Goal: Task Accomplishment & Management: Use online tool/utility

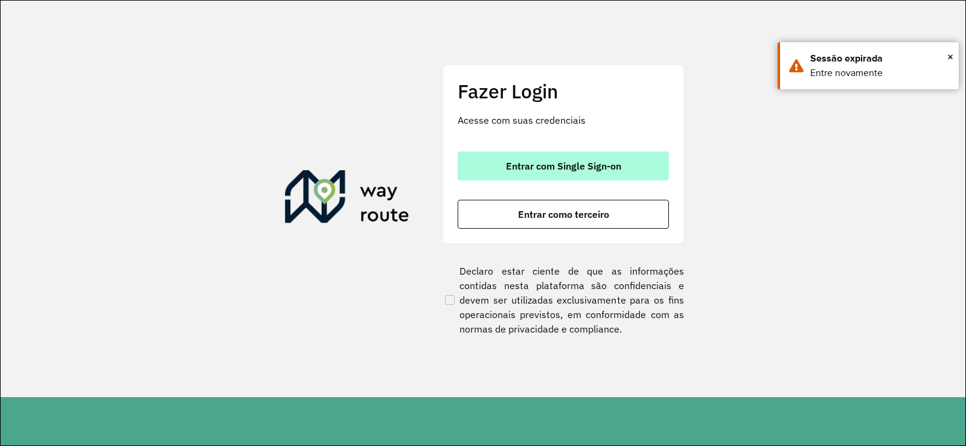
click at [568, 169] on span "Entrar com Single Sign-on" at bounding box center [563, 166] width 115 height 10
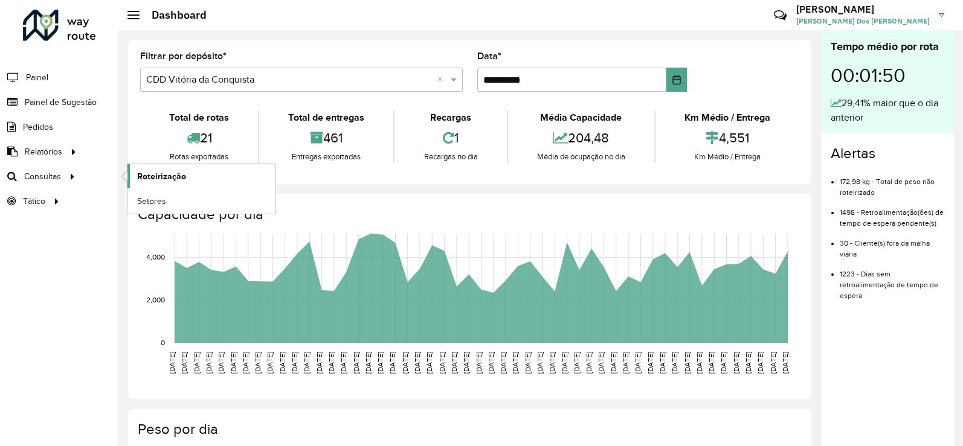
click at [149, 175] on span "Roteirização" at bounding box center [161, 176] width 49 height 13
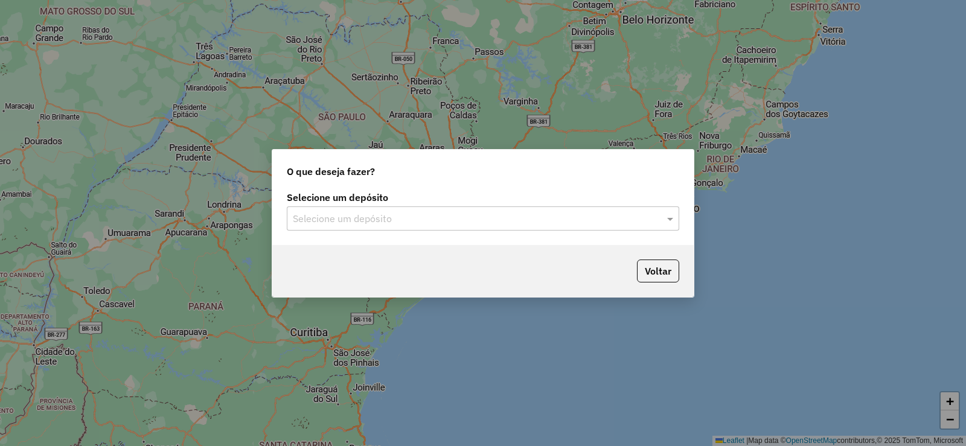
click at [600, 237] on div "Selecione um depósito Selecione um depósito" at bounding box center [483, 216] width 422 height 57
click at [586, 224] on input "text" at bounding box center [471, 219] width 356 height 14
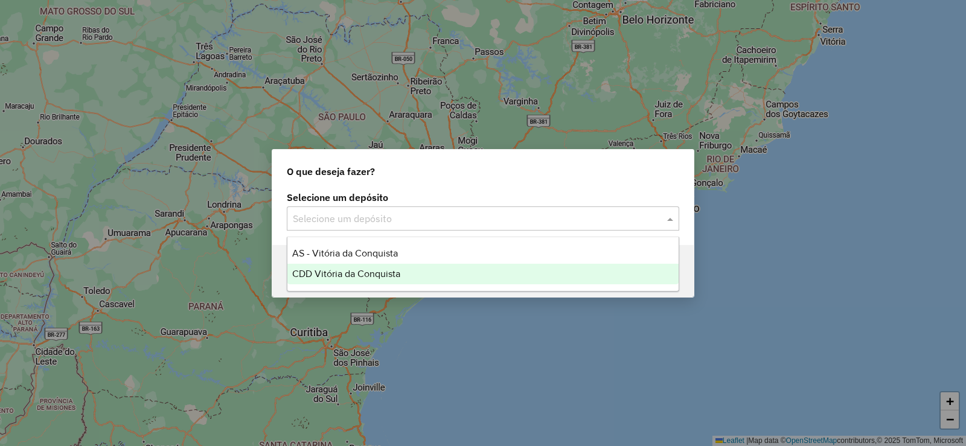
click at [425, 270] on div "CDD Vitória da Conquista" at bounding box center [483, 274] width 391 height 21
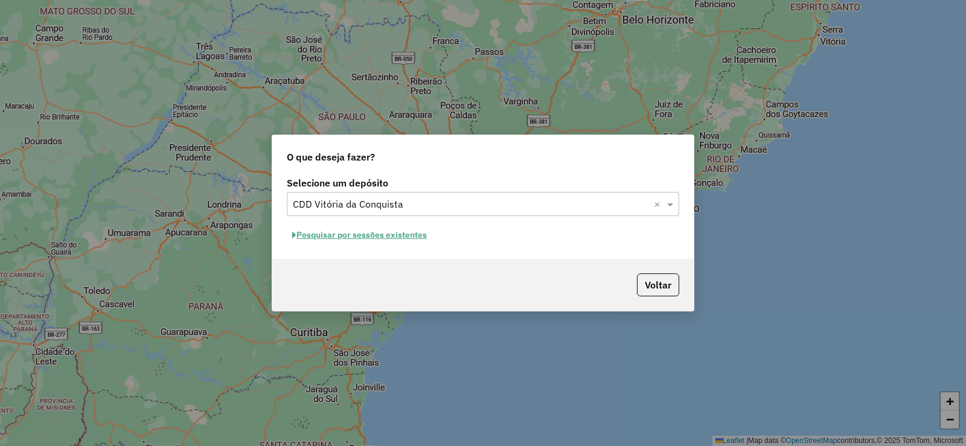
click at [371, 239] on button "Pesquisar por sessões existentes" at bounding box center [360, 235] width 146 height 19
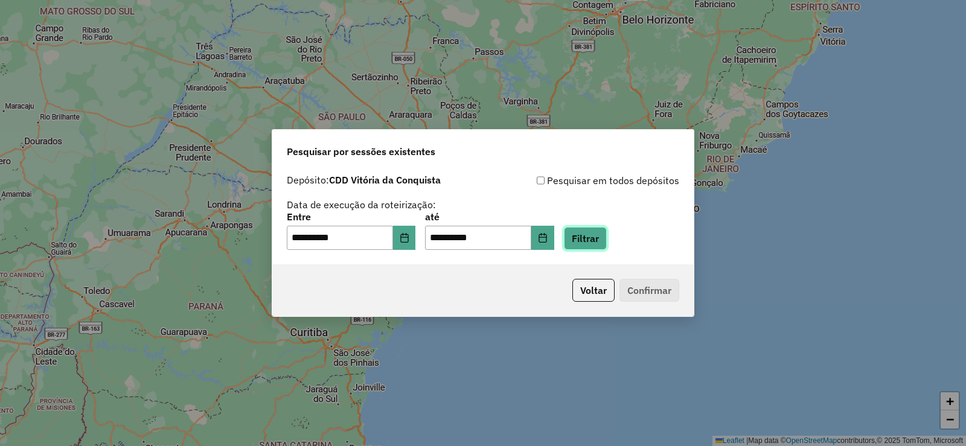
click at [594, 243] on button "Filtrar" at bounding box center [585, 238] width 43 height 23
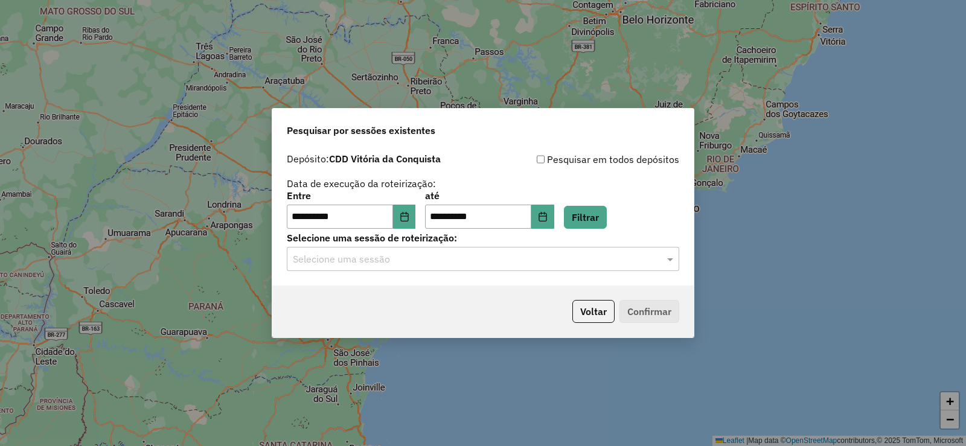
click at [476, 256] on input "text" at bounding box center [471, 259] width 356 height 14
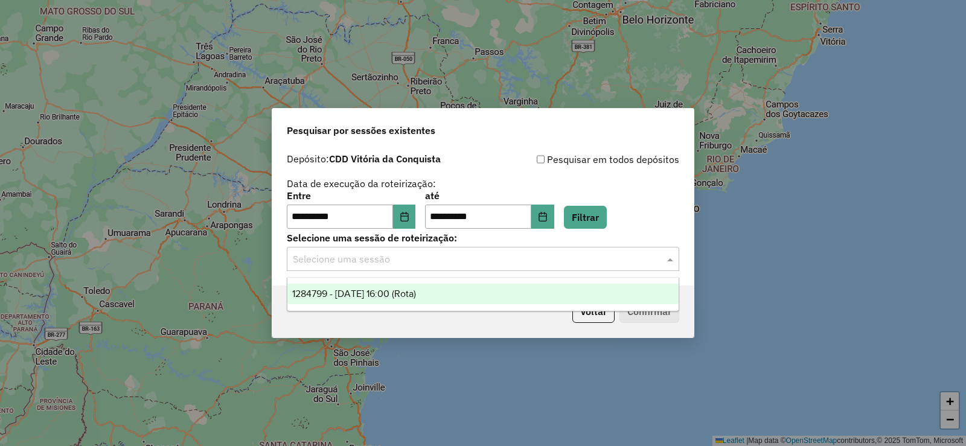
click at [443, 288] on div "1284799 - 29/09/2025 16:00 (Rota)" at bounding box center [483, 294] width 391 height 21
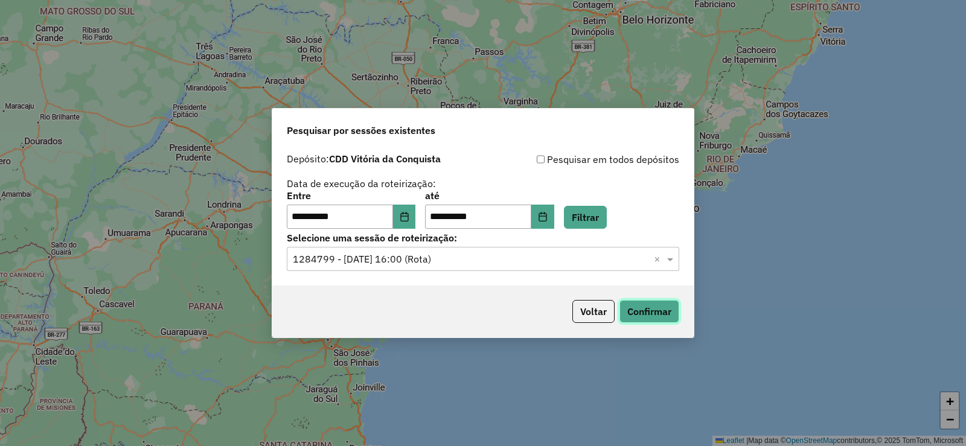
click at [659, 315] on button "Confirmar" at bounding box center [650, 311] width 60 height 23
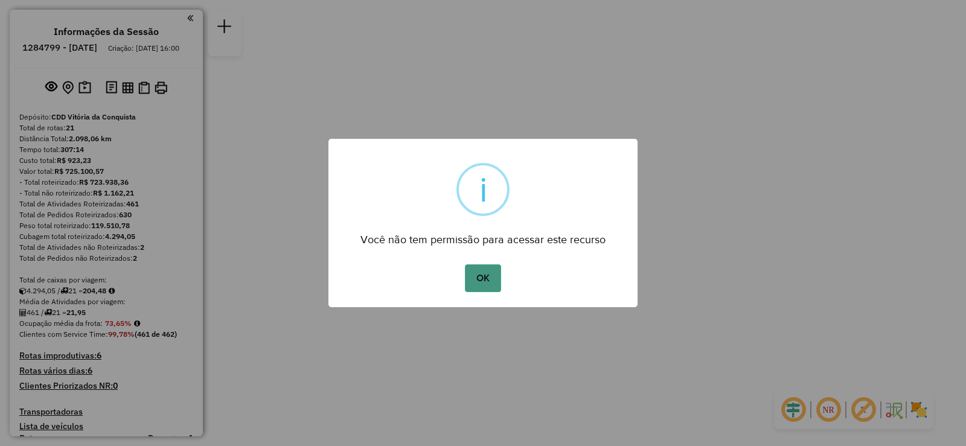
click at [486, 271] on button "OK" at bounding box center [483, 279] width 36 height 28
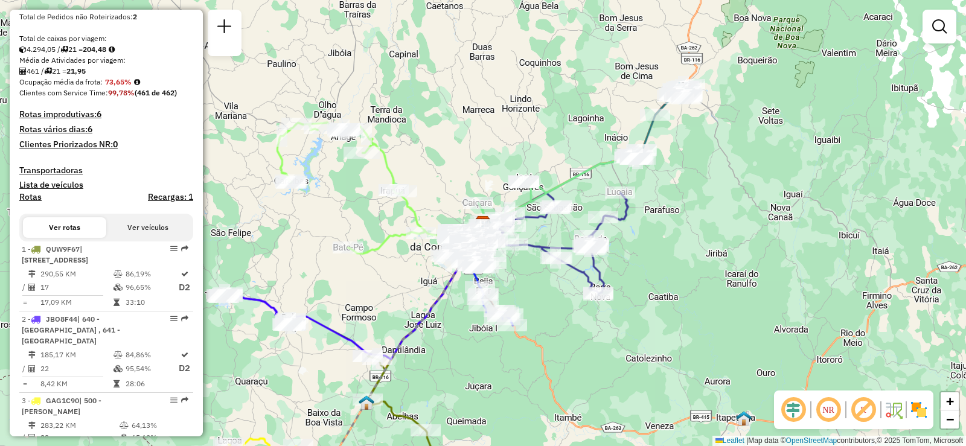
scroll to position [362, 0]
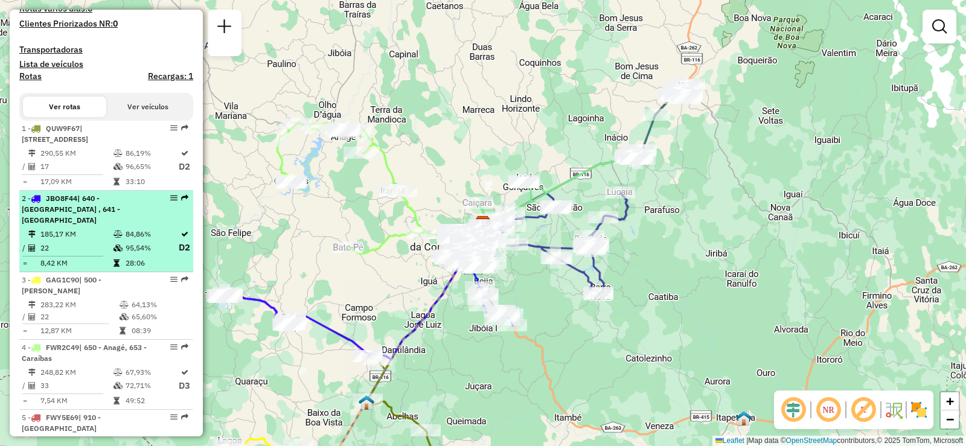
select select "**********"
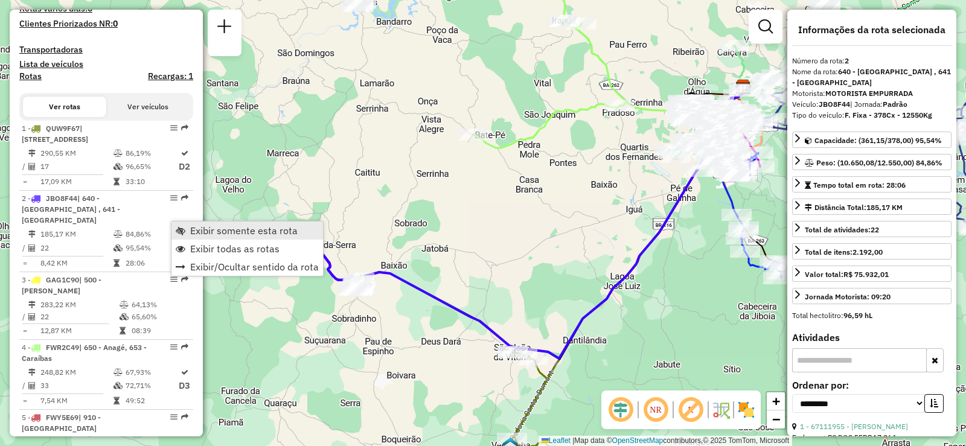
click at [185, 229] on span "Exibir somente esta rota" at bounding box center [181, 231] width 10 height 10
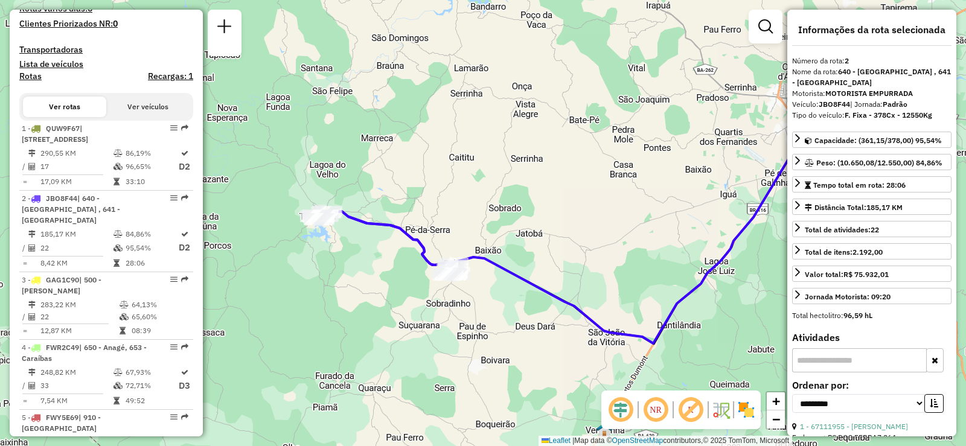
drag, startPoint x: 480, startPoint y: 303, endPoint x: 588, endPoint y: 281, distance: 109.6
click at [588, 281] on div "Janela de atendimento Grade de atendimento Capacidade Transportadoras Veículos …" at bounding box center [483, 223] width 966 height 446
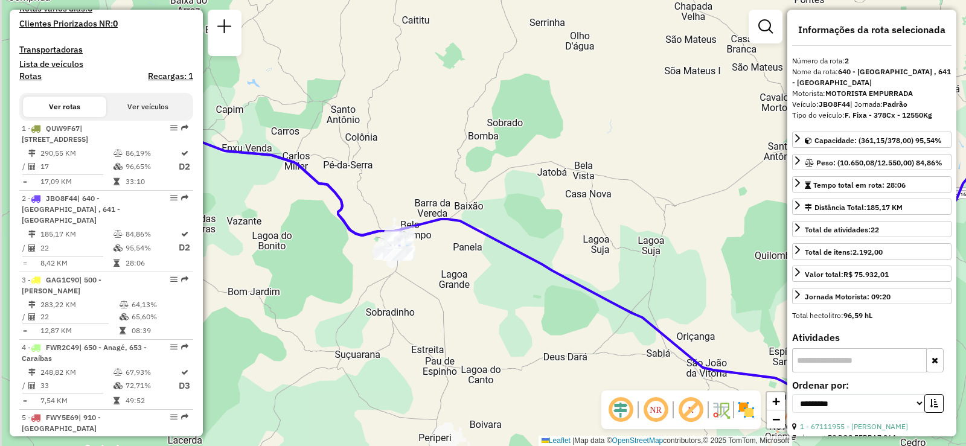
drag, startPoint x: 431, startPoint y: 303, endPoint x: 522, endPoint y: 304, distance: 91.2
click at [524, 304] on div "Janela de atendimento Grade de atendimento Capacidade Transportadoras Veículos …" at bounding box center [483, 223] width 966 height 446
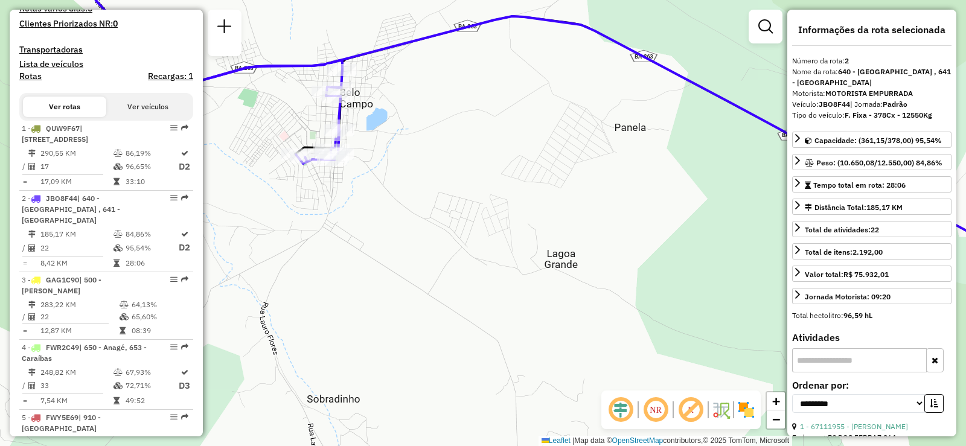
drag, startPoint x: 436, startPoint y: 240, endPoint x: 532, endPoint y: 329, distance: 130.3
click at [532, 329] on div "Janela de atendimento Grade de atendimento Capacidade Transportadoras Veículos …" at bounding box center [483, 223] width 966 height 446
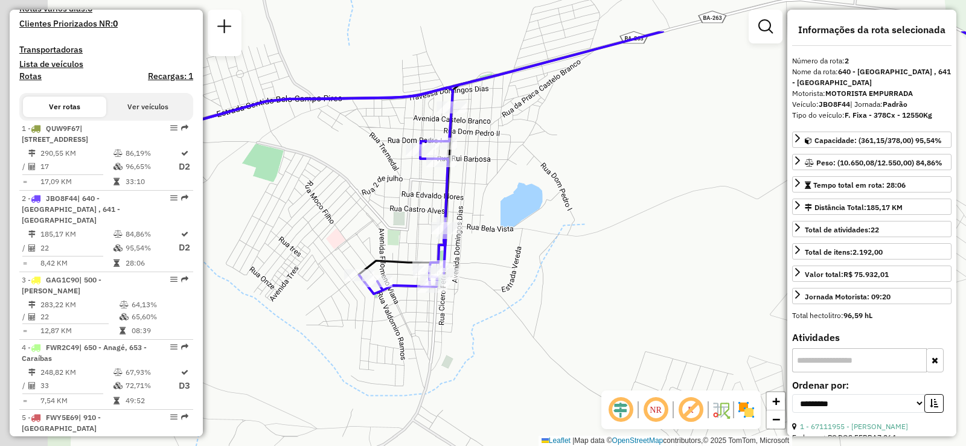
drag, startPoint x: 439, startPoint y: 216, endPoint x: 513, endPoint y: 292, distance: 106.4
click at [513, 292] on div "Janela de atendimento Grade de atendimento Capacidade Transportadoras Veículos …" at bounding box center [483, 223] width 966 height 446
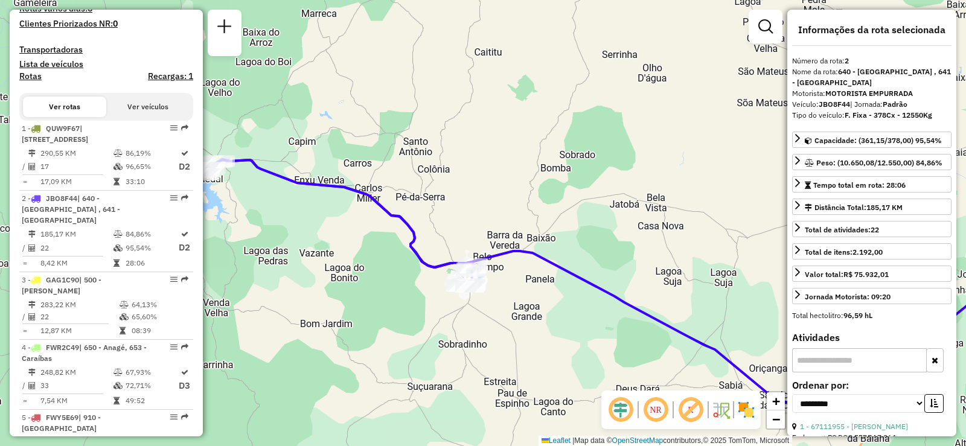
drag, startPoint x: 559, startPoint y: 326, endPoint x: 629, endPoint y: 275, distance: 86.5
click at [628, 276] on div "Janela de atendimento Grade de atendimento Capacidade Transportadoras Veículos …" at bounding box center [483, 223] width 966 height 446
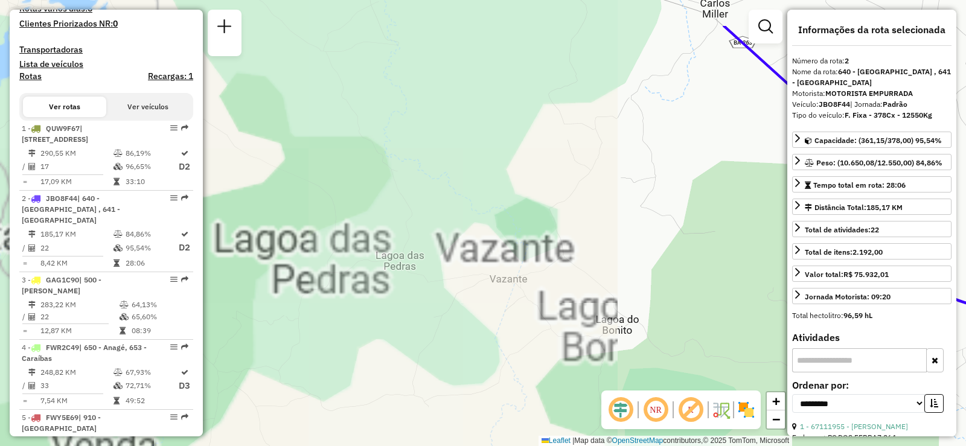
drag, startPoint x: 313, startPoint y: 168, endPoint x: 702, endPoint y: 324, distance: 419.0
click at [710, 336] on div "Janela de atendimento Grade de atendimento Capacidade Transportadoras Veículos …" at bounding box center [483, 223] width 966 height 446
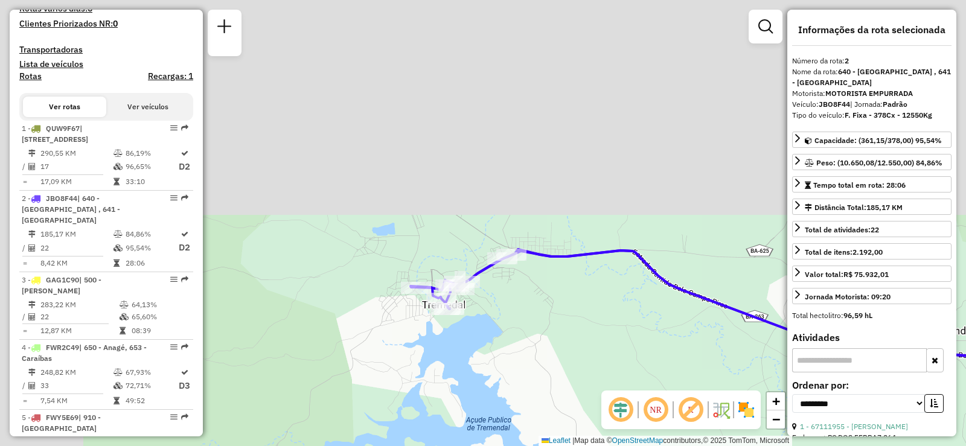
drag, startPoint x: 389, startPoint y: 127, endPoint x: 497, endPoint y: 402, distance: 294.8
click at [497, 402] on div "Janela de atendimento Grade de atendimento Capacidade Transportadoras Veículos …" at bounding box center [483, 223] width 966 height 446
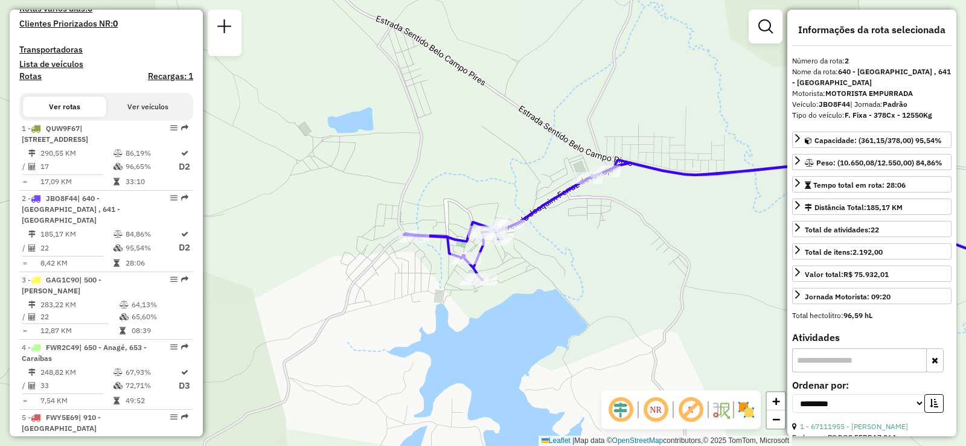
drag, startPoint x: 516, startPoint y: 316, endPoint x: 556, endPoint y: 300, distance: 43.1
click at [556, 302] on div "Janela de atendimento Grade de atendimento Capacidade Transportadoras Veículos …" at bounding box center [483, 223] width 966 height 446
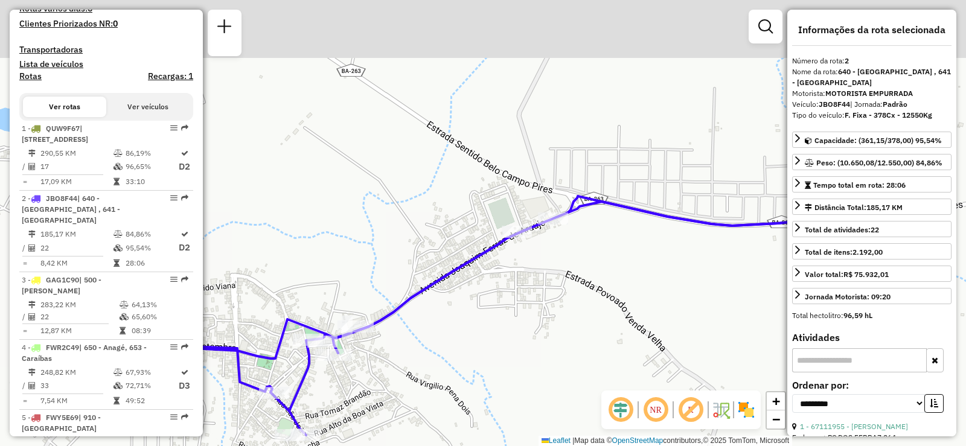
drag, startPoint x: 667, startPoint y: 144, endPoint x: 526, endPoint y: 277, distance: 193.6
click at [548, 320] on div "Janela de atendimento Grade de atendimento Capacidade Transportadoras Veículos …" at bounding box center [483, 223] width 966 height 446
